Goal: Task Accomplishment & Management: Manage account settings

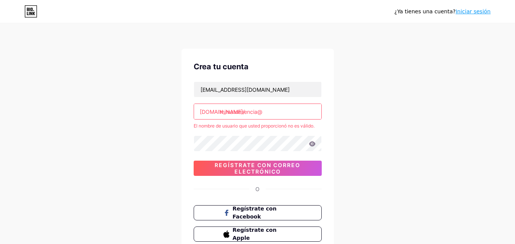
click at [257, 113] on input "mimatuesencia@" at bounding box center [257, 111] width 127 height 15
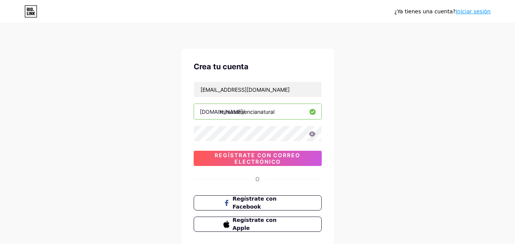
type input "mimatuesencianatural"
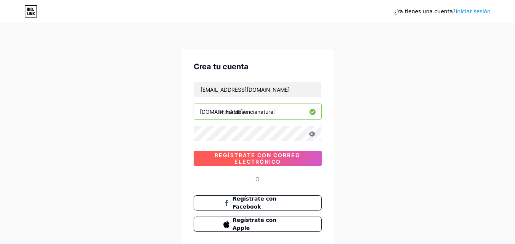
click at [250, 158] on font "Regístrate con correo electrónico" at bounding box center [258, 158] width 86 height 13
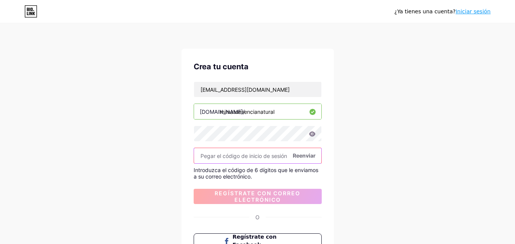
paste input "517647"
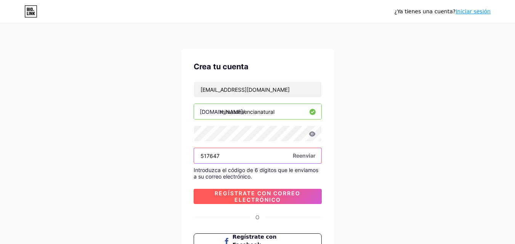
type input "517647"
click at [252, 193] on font "Regístrate con correo electrónico" at bounding box center [258, 196] width 86 height 13
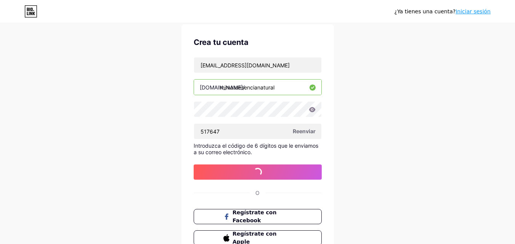
scroll to position [38, 0]
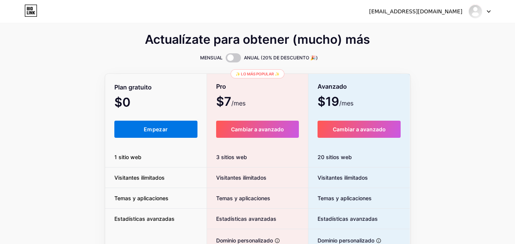
click at [156, 127] on font "Empezar" at bounding box center [156, 129] width 24 height 6
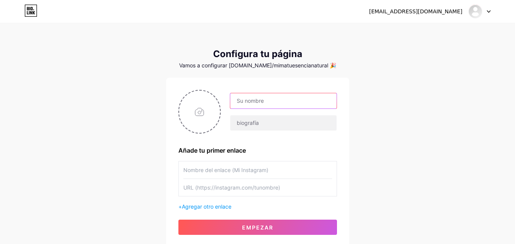
click at [256, 106] on input "text" at bounding box center [283, 100] width 106 height 15
type input "M"
type input "mimatuesencia"
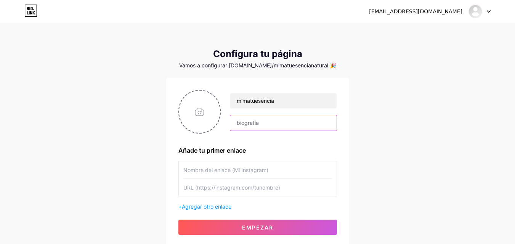
click at [239, 122] on input "text" at bounding box center [283, 123] width 106 height 15
click at [209, 111] on input "file" at bounding box center [199, 112] width 41 height 42
type input "C:\fakepath\1.1 blanco.png"
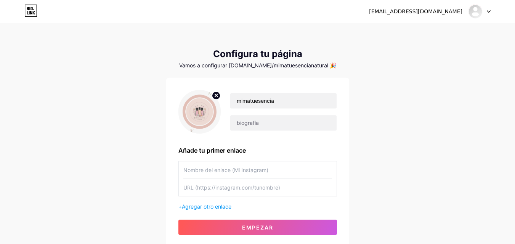
click at [217, 97] on circle at bounding box center [216, 96] width 8 height 8
click at [201, 117] on input "file" at bounding box center [199, 112] width 41 height 42
type input "C:\fakepath\2.png"
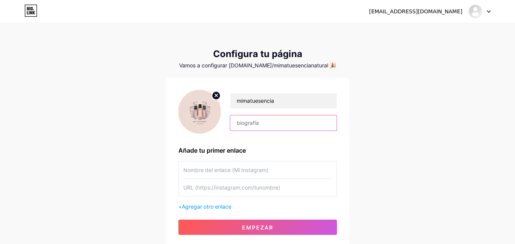
click at [263, 125] on input "text" at bounding box center [283, 123] width 106 height 15
click at [254, 119] on input "text" at bounding box center [283, 123] width 106 height 15
drag, startPoint x: 254, startPoint y: 119, endPoint x: 452, endPoint y: 113, distance: 197.6
click at [452, 113] on div "[EMAIL_ADDRESS][DOMAIN_NAME] Panel Cerrar sesión Configura tu página Vamos a co…" at bounding box center [257, 136] width 515 height 272
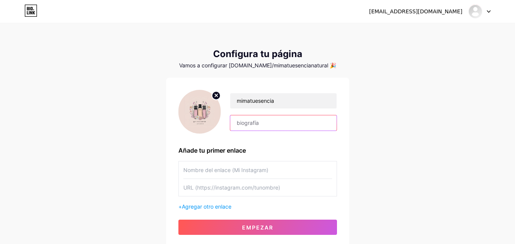
click at [250, 124] on input "text" at bounding box center [283, 123] width 106 height 15
paste input "🌸 De buscar bienestar… a descubrir un mundo de aromas 💧 Aceites esenciales Youn…"
type input "🌸 De buscar bienestar… a descubrir un mundo de aromas 💧 Aceites esenciales Youn…"
click at [218, 171] on input "text" at bounding box center [257, 170] width 149 height 17
type input "Inscríbete al próximo taller on line"
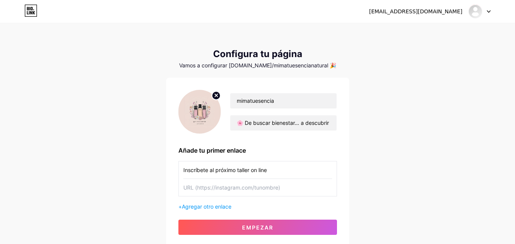
click at [204, 188] on input "text" at bounding box center [257, 187] width 149 height 17
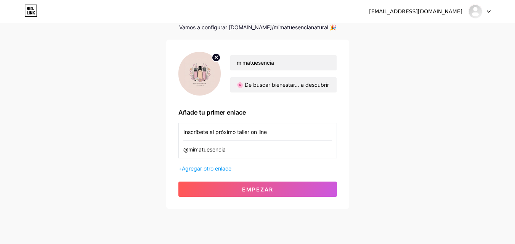
type input "@mimatuesencia"
click at [210, 169] on font "Agregar otro enlace" at bounding box center [207, 168] width 50 height 6
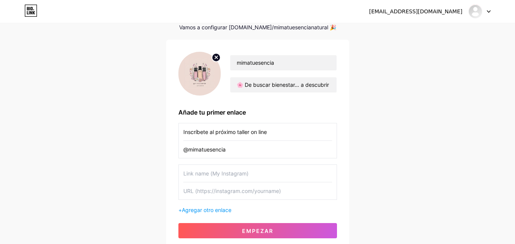
click at [209, 175] on input "text" at bounding box center [257, 173] width 149 height 17
click at [201, 174] on input "text" at bounding box center [257, 173] width 149 height 17
type input "u"
type input "Un aroma que puede cambiar tu vida"
click at [215, 194] on input "text" at bounding box center [257, 191] width 149 height 17
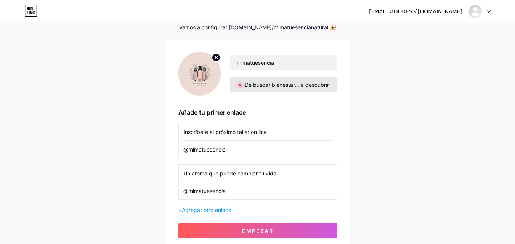
type input "@mimatuesencia"
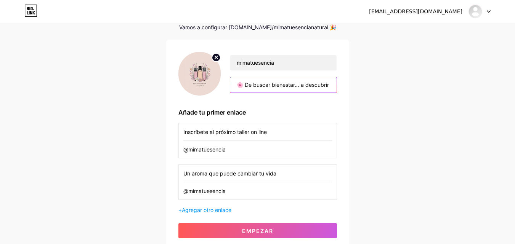
click at [322, 87] on input "🌸 De buscar bienestar… a descubrir un mundo de aromas 💧 Aceites esenciales Youn…" at bounding box center [283, 84] width 106 height 15
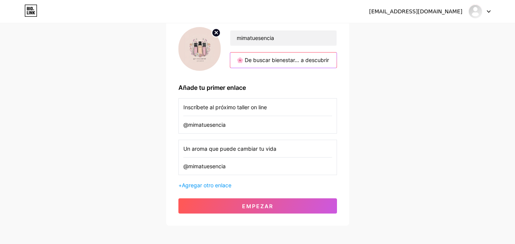
scroll to position [76, 0]
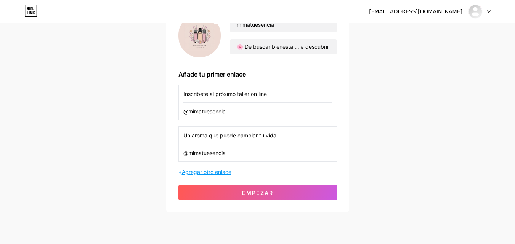
click at [223, 170] on font "Agregar otro enlace" at bounding box center [207, 172] width 50 height 6
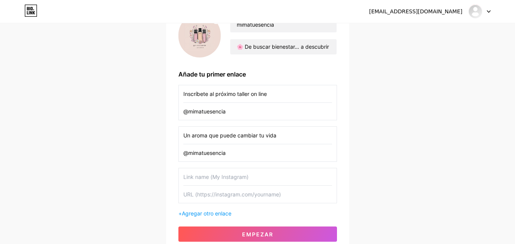
click at [221, 178] on input "text" at bounding box center [257, 177] width 149 height 17
type input "C"
type input "Apúntate a mi newsletter para no perderte nada"
click at [202, 198] on input "text" at bounding box center [257, 194] width 149 height 17
click at [211, 196] on input "@mimatueencia" at bounding box center [257, 194] width 149 height 17
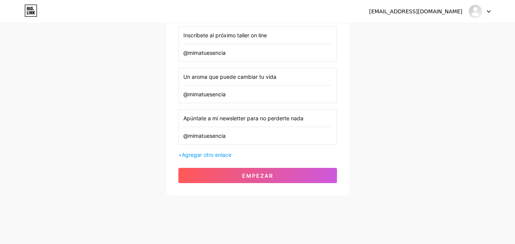
scroll to position [141, 0]
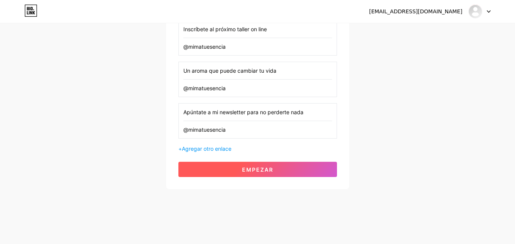
type input "@mimatuesencia"
click at [241, 175] on button "Empezar" at bounding box center [257, 169] width 159 height 15
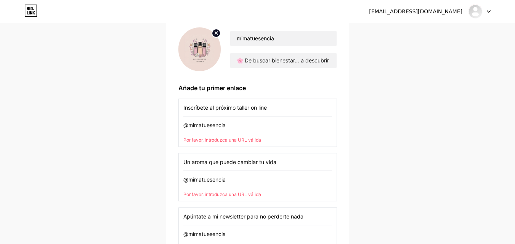
scroll to position [76, 0]
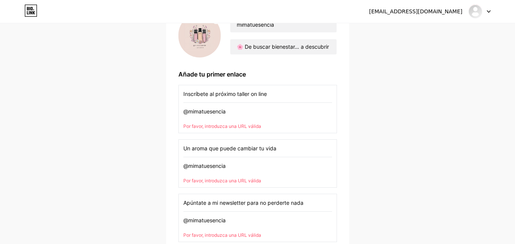
click at [229, 113] on input "@mimatuesencia" at bounding box center [257, 111] width 149 height 17
drag, startPoint x: 229, startPoint y: 113, endPoint x: 173, endPoint y: 111, distance: 56.1
click at [173, 111] on div "mimatuesencia 🌸 De buscar bienestar… a descubrir un mundo de aromas 💧 Aceites e…" at bounding box center [257, 148] width 183 height 292
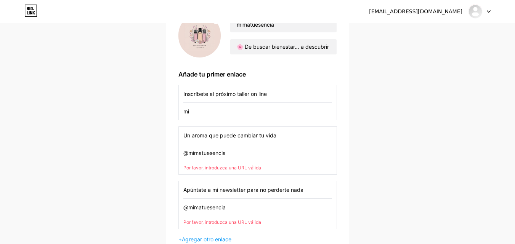
type input "m"
type input "[EMAIL_ADDRESS][DOMAIN_NAME]"
click at [228, 154] on input "@mimatuesencia" at bounding box center [257, 153] width 149 height 17
drag, startPoint x: 228, startPoint y: 154, endPoint x: 217, endPoint y: 156, distance: 10.5
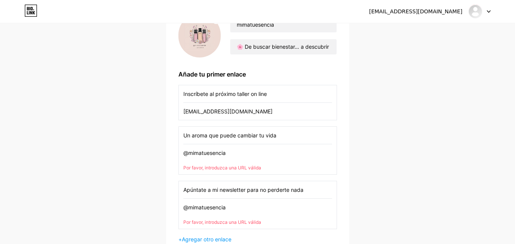
click at [217, 156] on input "@mimatuesencia" at bounding box center [257, 153] width 149 height 17
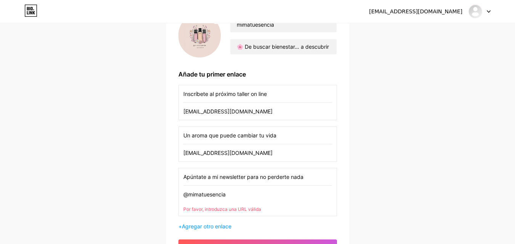
type input "[EMAIL_ADDRESS][DOMAIN_NAME]"
click at [221, 195] on input "@mimatuesencia" at bounding box center [257, 194] width 149 height 17
click at [222, 195] on input "@mimatuesencia" at bounding box center [257, 194] width 149 height 17
type input "@"
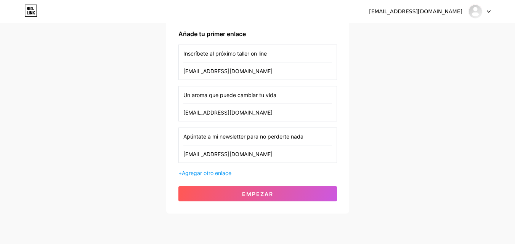
scroll to position [103, 0]
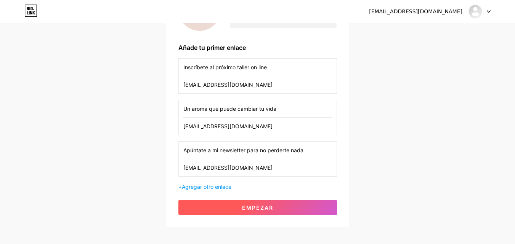
type input "[EMAIL_ADDRESS][DOMAIN_NAME]"
click at [244, 205] on font "Empezar" at bounding box center [257, 208] width 31 height 6
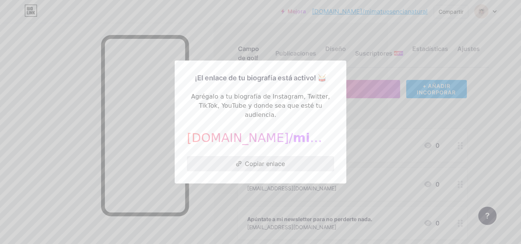
click at [259, 160] on font "Copiar enlace" at bounding box center [265, 164] width 40 height 8
click at [376, 30] on div at bounding box center [260, 122] width 521 height 244
click at [376, 30] on div "Campo de golf Publicaciones Diseño Suscriptores NUEVO Estadísticas Ajustes + AÑ…" at bounding box center [260, 176] width 521 height 306
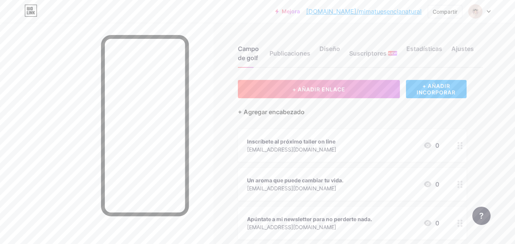
click at [272, 113] on font "+ Agregar encabezado" at bounding box center [271, 112] width 67 height 8
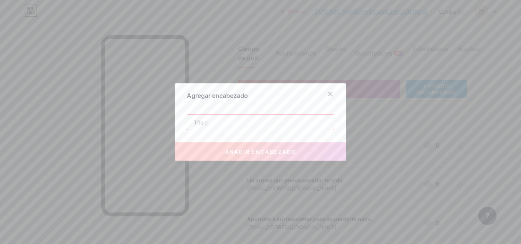
click at [259, 124] on input "text" at bounding box center [260, 122] width 146 height 15
paste input ""¿Qué pasaría si un aroma pudiera cambiar tu día… y tu vida?""
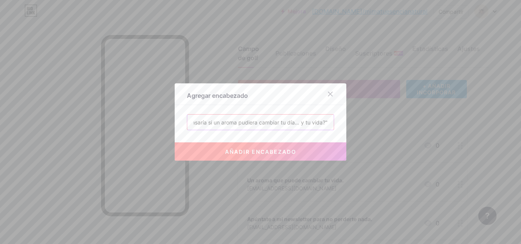
type input ""¿Qué pasaría si un aroma pudiera cambiar tu día… y tu vida?""
click at [275, 151] on font "añadir encabezado" at bounding box center [260, 152] width 71 height 6
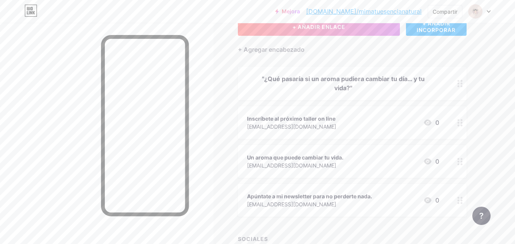
scroll to position [76, 0]
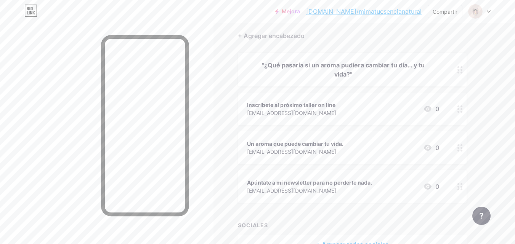
click at [461, 112] on icon at bounding box center [460, 109] width 5 height 7
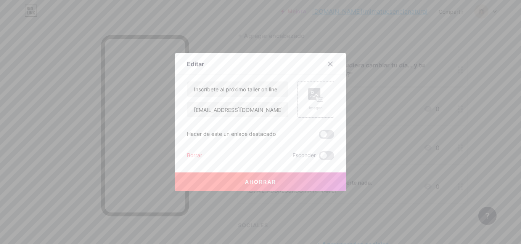
click at [311, 98] on rect at bounding box center [314, 94] width 12 height 12
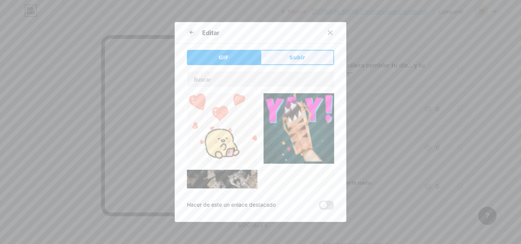
click at [282, 58] on button "Subir" at bounding box center [297, 57] width 74 height 15
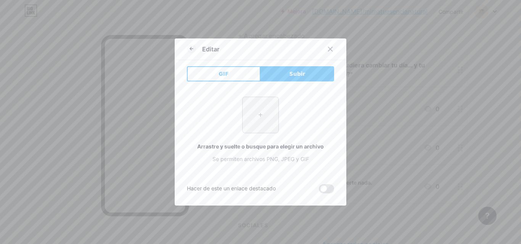
click at [260, 119] on input "file" at bounding box center [261, 115] width 36 height 36
type input "C:\fakepath\5.png"
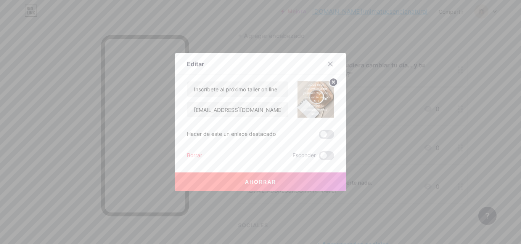
click at [332, 81] on icon at bounding box center [333, 82] width 3 height 3
click at [310, 90] on rect at bounding box center [314, 94] width 12 height 12
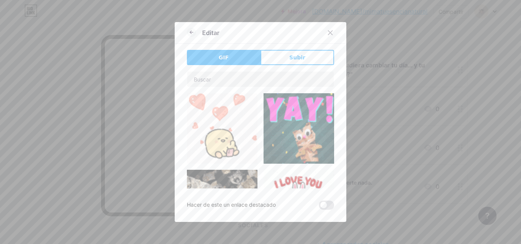
click at [312, 60] on button "Subir" at bounding box center [297, 57] width 74 height 15
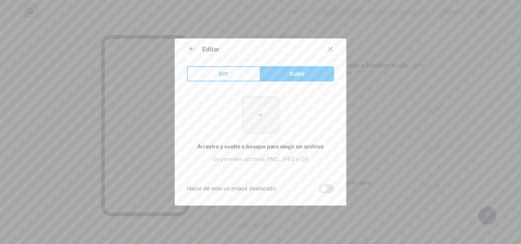
click at [255, 114] on input "file" at bounding box center [261, 115] width 36 height 36
type input "C:\fakepath\Taller de aromaterapia on line.jpg"
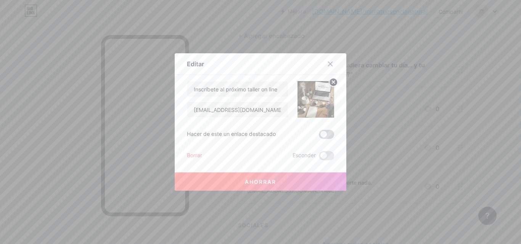
click at [324, 133] on span at bounding box center [326, 134] width 15 height 9
click at [319, 137] on input "checkbox" at bounding box center [319, 137] width 0 height 0
click at [246, 183] on font "Ahorrar" at bounding box center [260, 182] width 31 height 6
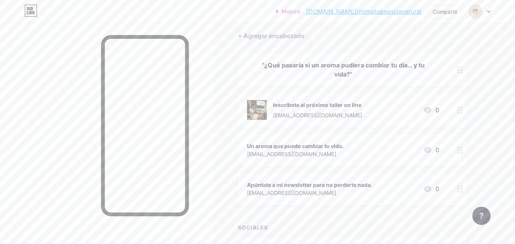
drag, startPoint x: 463, startPoint y: 112, endPoint x: 240, endPoint y: 111, distance: 223.1
click at [240, 111] on div "Inscríbete al próximo taller on line [EMAIL_ADDRESS][DOMAIN_NAME] 0" at bounding box center [352, 110] width 229 height 35
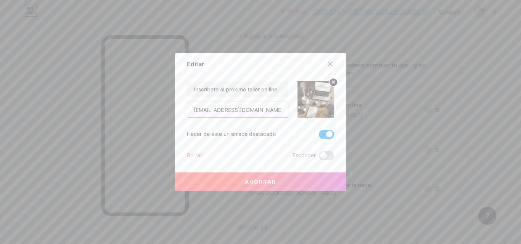
click at [279, 111] on input "[EMAIL_ADDRESS][DOMAIN_NAME]" at bounding box center [237, 109] width 101 height 15
drag, startPoint x: 279, startPoint y: 111, endPoint x: 138, endPoint y: 122, distance: 141.5
click at [138, 122] on div "Editar Contenido YouTube Reproduce videos de YouTube sin salir de tu página. AG…" at bounding box center [260, 122] width 521 height 244
click at [138, 122] on div at bounding box center [260, 122] width 521 height 244
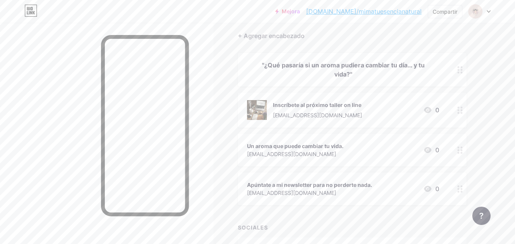
click at [288, 110] on div "Inscríbete al próximo taller on line [EMAIL_ADDRESS][DOMAIN_NAME]" at bounding box center [317, 110] width 89 height 20
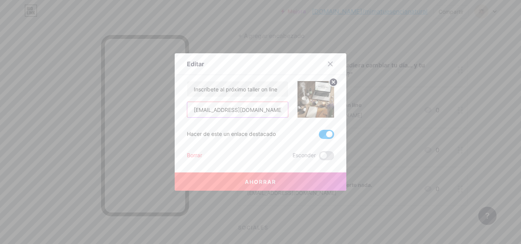
click at [282, 112] on input "[EMAIL_ADDRESS][DOMAIN_NAME]" at bounding box center [237, 109] width 101 height 15
type input "m"
click at [241, 183] on button "Ahorrar" at bounding box center [261, 182] width 172 height 18
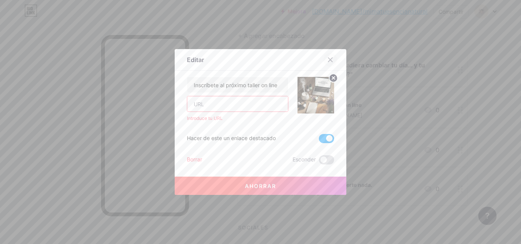
click at [328, 62] on icon at bounding box center [330, 60] width 4 height 4
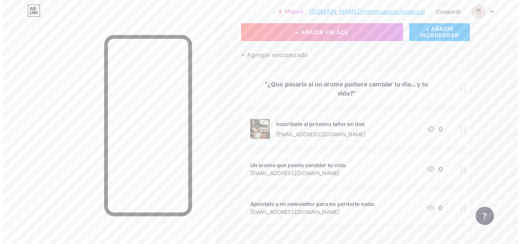
scroll to position [38, 0]
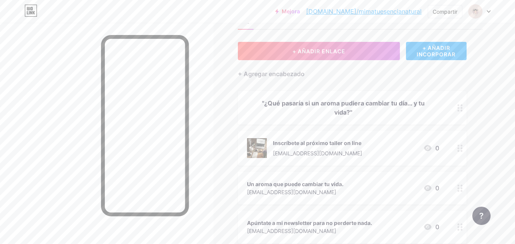
click at [426, 53] on font "+ AÑADIR INCORPORAR" at bounding box center [436, 51] width 39 height 13
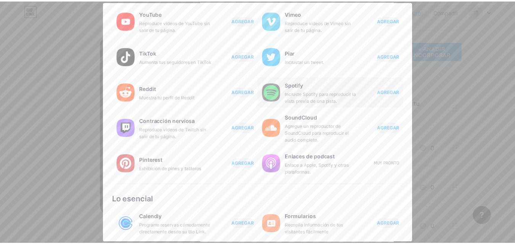
scroll to position [0, 0]
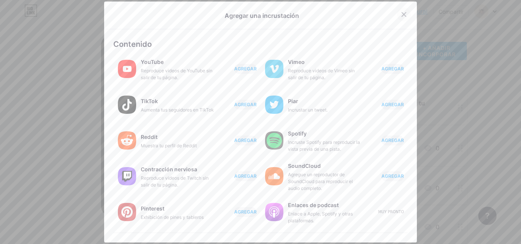
click at [401, 16] on icon at bounding box center [404, 14] width 6 height 6
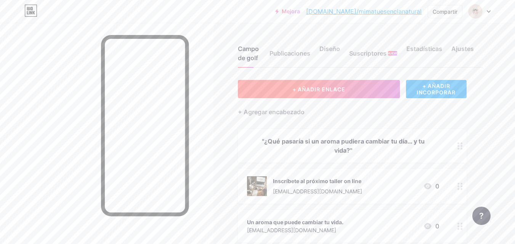
click at [334, 94] on button "+ AÑADIR ENLACE" at bounding box center [319, 89] width 162 height 18
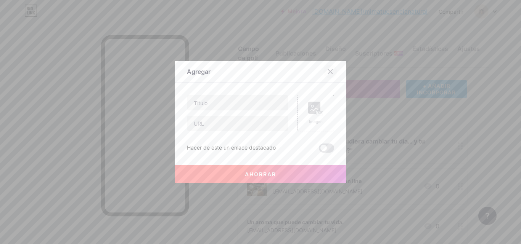
click at [327, 74] on icon at bounding box center [330, 72] width 6 height 6
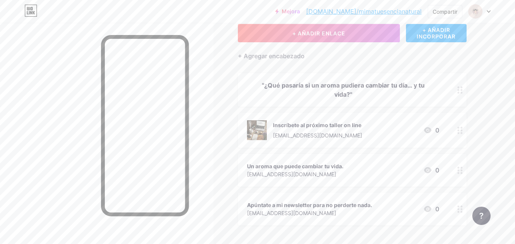
scroll to position [76, 0]
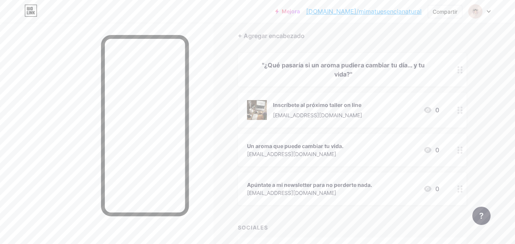
click at [302, 118] on div "[EMAIL_ADDRESS][DOMAIN_NAME]" at bounding box center [317, 115] width 89 height 8
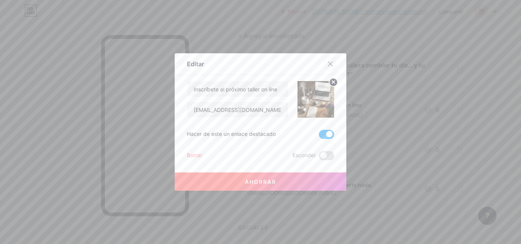
click at [327, 63] on icon at bounding box center [330, 64] width 6 height 6
click at [325, 63] on font ""¿Qué pasaría si un aroma pudiera cambiar tu día… y tu vida?"" at bounding box center [343, 69] width 163 height 17
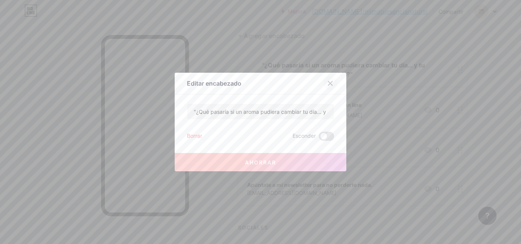
click at [328, 83] on icon at bounding box center [330, 83] width 6 height 6
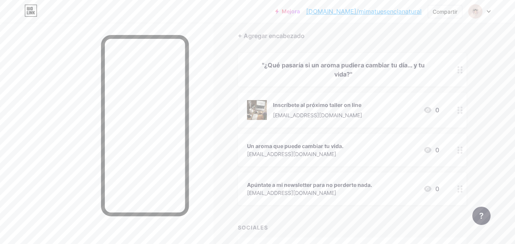
click at [350, 153] on div "Un aroma que puede cambiar tu vida. [EMAIL_ADDRESS][DOMAIN_NAME] 0" at bounding box center [343, 150] width 192 height 18
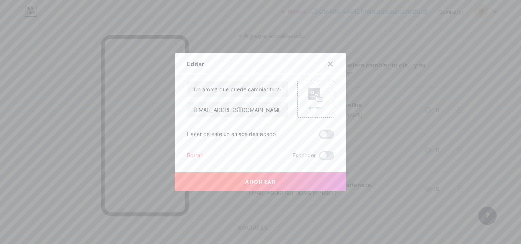
click at [329, 63] on icon at bounding box center [330, 64] width 6 height 6
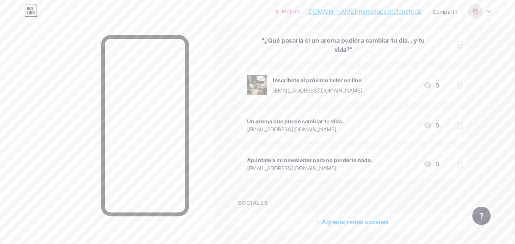
scroll to position [114, 0]
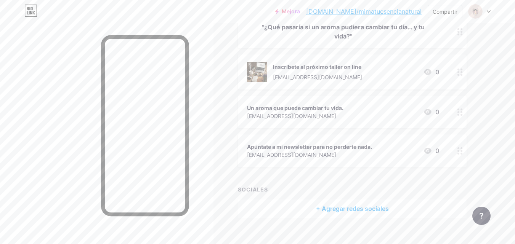
click at [332, 114] on font "[EMAIL_ADDRESS][DOMAIN_NAME]" at bounding box center [291, 116] width 89 height 6
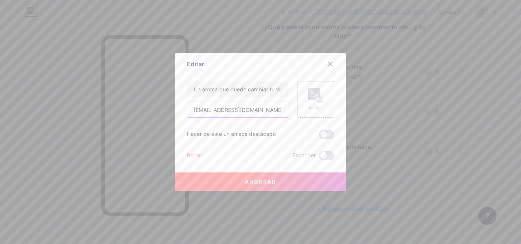
click at [276, 112] on input "[EMAIL_ADDRESS][DOMAIN_NAME]" at bounding box center [237, 109] width 101 height 15
type input "m"
paste input "[URL][DOMAIN_NAME]"
type input "[URL][DOMAIN_NAME]"
click at [255, 187] on button "Ahorrar" at bounding box center [261, 182] width 172 height 18
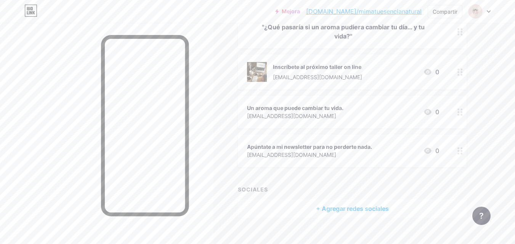
click at [337, 75] on font "[EMAIL_ADDRESS][DOMAIN_NAME]" at bounding box center [317, 77] width 89 height 6
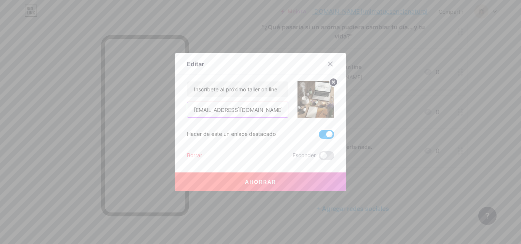
drag, startPoint x: 280, startPoint y: 110, endPoint x: 175, endPoint y: 149, distance: 111.7
click at [175, 149] on div "Editar Contenido YouTube Reproduce videos de YouTube sin salir de tu página. AG…" at bounding box center [261, 122] width 172 height 138
paste input "[URL][DOMAIN_NAME]"
type input "[URL][DOMAIN_NAME]"
click at [230, 158] on div "Borrar Esconder" at bounding box center [260, 155] width 147 height 9
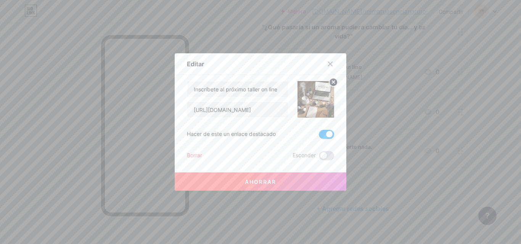
click at [246, 184] on font "Ahorrar" at bounding box center [260, 182] width 31 height 6
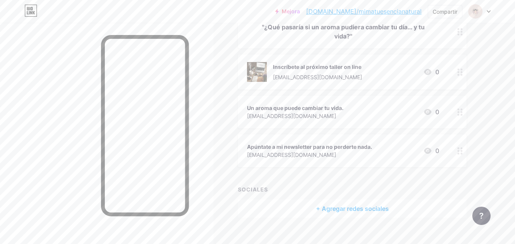
click at [358, 111] on div "Un aroma que puede cambiar tu vida. [EMAIL_ADDRESS][DOMAIN_NAME] 0" at bounding box center [343, 112] width 192 height 18
click at [318, 114] on font "[EMAIL_ADDRESS][DOMAIN_NAME]" at bounding box center [291, 116] width 89 height 6
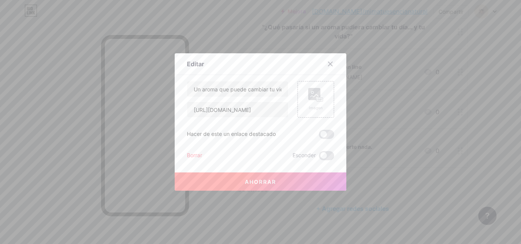
click at [329, 61] on div at bounding box center [330, 64] width 14 height 14
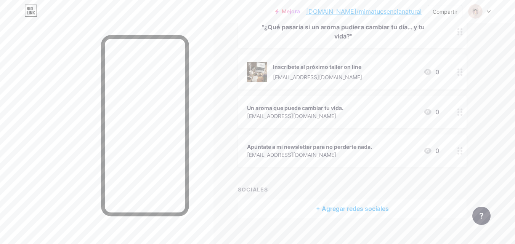
click at [331, 148] on font "Apúntate a mi newsletter para no perderte nada." at bounding box center [309, 147] width 125 height 6
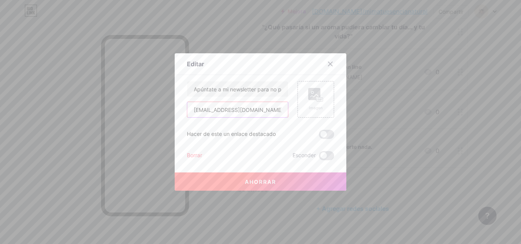
drag, startPoint x: 276, startPoint y: 109, endPoint x: 175, endPoint y: 98, distance: 101.3
click at [175, 98] on div "Editar Contenido YouTube Reproduce videos de YouTube sin salir de tu página. AG…" at bounding box center [261, 122] width 172 height 138
paste input "[URL][DOMAIN_NAME]"
type input "[URL][DOMAIN_NAME]"
click at [217, 155] on div "Borrar Esconder" at bounding box center [260, 155] width 147 height 9
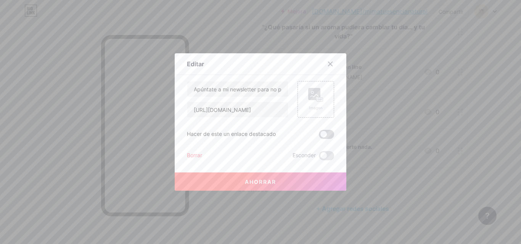
click at [326, 133] on span at bounding box center [326, 134] width 15 height 9
click at [319, 137] on input "checkbox" at bounding box center [319, 137] width 0 height 0
click at [326, 133] on span at bounding box center [326, 134] width 15 height 9
click at [319, 137] on input "checkbox" at bounding box center [319, 137] width 0 height 0
click at [326, 133] on span at bounding box center [326, 134] width 15 height 9
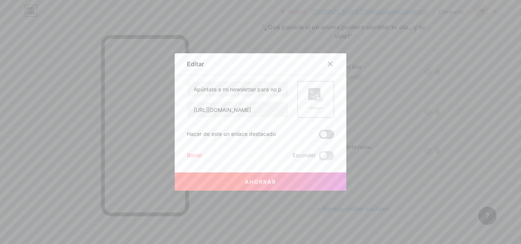
click at [319, 137] on input "checkbox" at bounding box center [319, 137] width 0 height 0
click at [326, 133] on span at bounding box center [326, 134] width 15 height 9
click at [319, 137] on input "checkbox" at bounding box center [319, 137] width 0 height 0
click at [278, 181] on button "Ahorrar" at bounding box center [261, 182] width 172 height 18
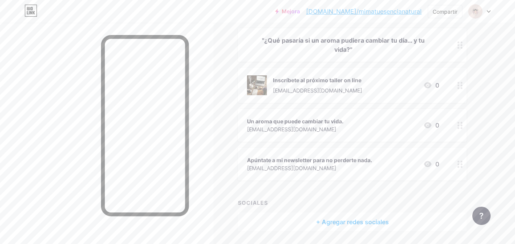
scroll to position [126, 0]
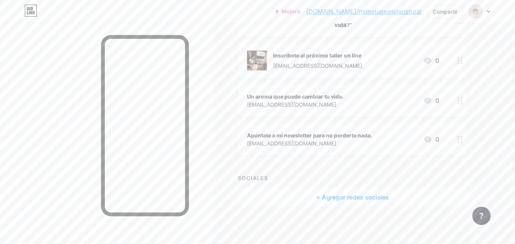
click at [323, 198] on font "+ Agregar redes sociales" at bounding box center [352, 198] width 73 height 8
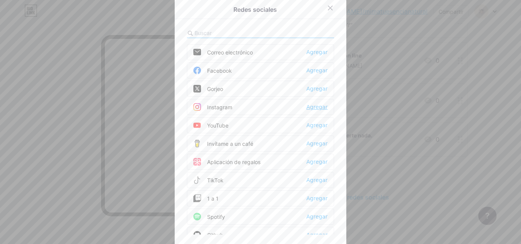
click at [309, 108] on font "Agregar" at bounding box center [316, 107] width 21 height 6
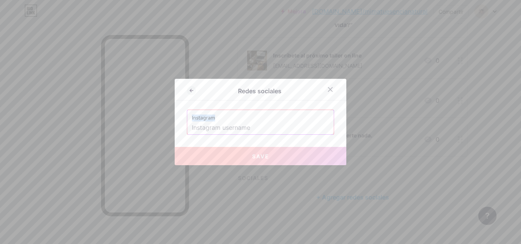
click at [309, 108] on div "Redes sociales Instagram Save" at bounding box center [261, 122] width 172 height 87
click at [258, 129] on input "text" at bounding box center [260, 128] width 137 height 13
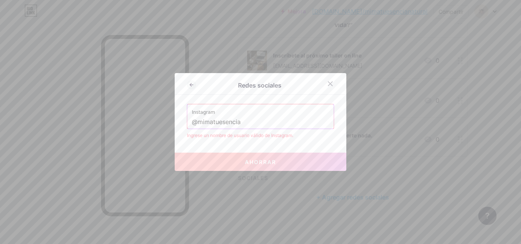
click at [247, 167] on button "Ahorrar" at bounding box center [261, 162] width 172 height 18
click at [236, 121] on input "@mimatuesencia" at bounding box center [260, 122] width 137 height 13
click at [238, 121] on input "@mimatuesencia" at bounding box center [260, 122] width 137 height 13
click at [194, 121] on input "@mimatuesencia" at bounding box center [260, 122] width 137 height 13
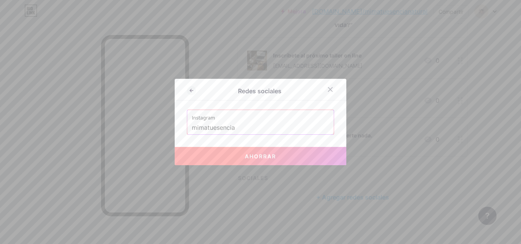
click at [230, 153] on button "Ahorrar" at bounding box center [261, 156] width 172 height 18
type input "[URL][DOMAIN_NAME]"
click at [230, 153] on button "Ahorrar" at bounding box center [261, 156] width 172 height 18
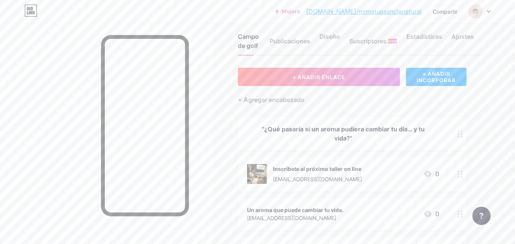
scroll to position [0, 0]
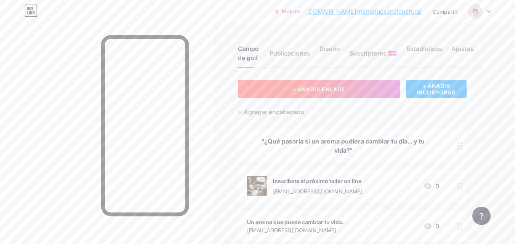
click at [310, 88] on font "+ AÑADIR ENLACE" at bounding box center [318, 89] width 53 height 6
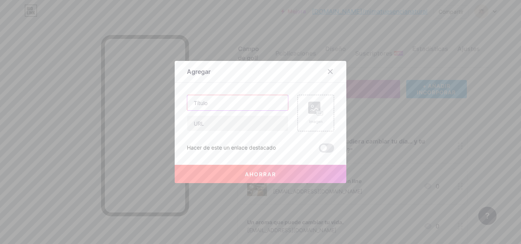
click at [217, 104] on input "text" at bounding box center [237, 102] width 101 height 15
type input "C"
type input "E"
type input "Conóce la marca"
click at [209, 125] on input "text" at bounding box center [237, 123] width 101 height 15
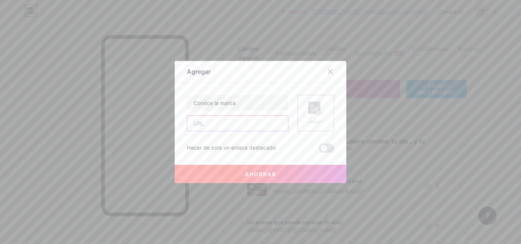
paste input "[URL][DOMAIN_NAME]"
type input "[URL][DOMAIN_NAME]"
click at [312, 115] on icon at bounding box center [315, 109] width 15 height 14
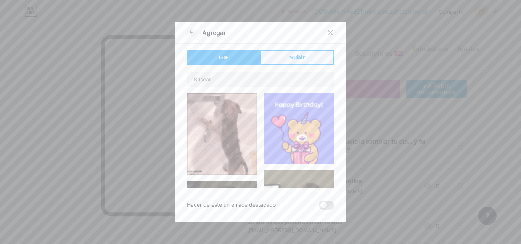
click at [268, 63] on button "Subir" at bounding box center [297, 57] width 74 height 15
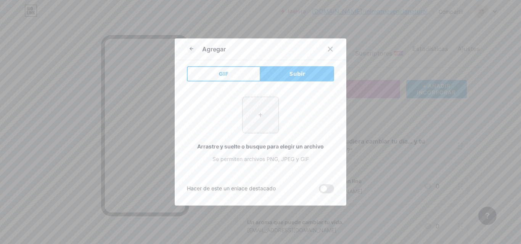
click at [259, 121] on input "file" at bounding box center [261, 115] width 36 height 36
type input "C:\fakepath\2.png"
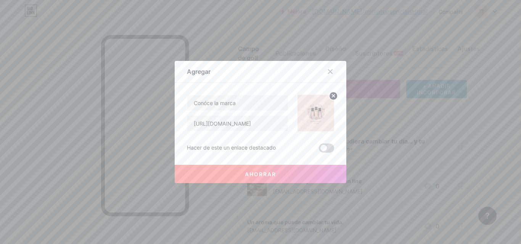
click at [327, 149] on span at bounding box center [326, 148] width 15 height 9
click at [319, 150] on input "checkbox" at bounding box center [319, 150] width 0 height 0
click at [327, 149] on span at bounding box center [326, 148] width 15 height 9
click at [319, 150] on input "checkbox" at bounding box center [319, 150] width 0 height 0
click at [276, 169] on button "Ahorrar" at bounding box center [261, 174] width 172 height 18
